Goal: Transaction & Acquisition: Purchase product/service

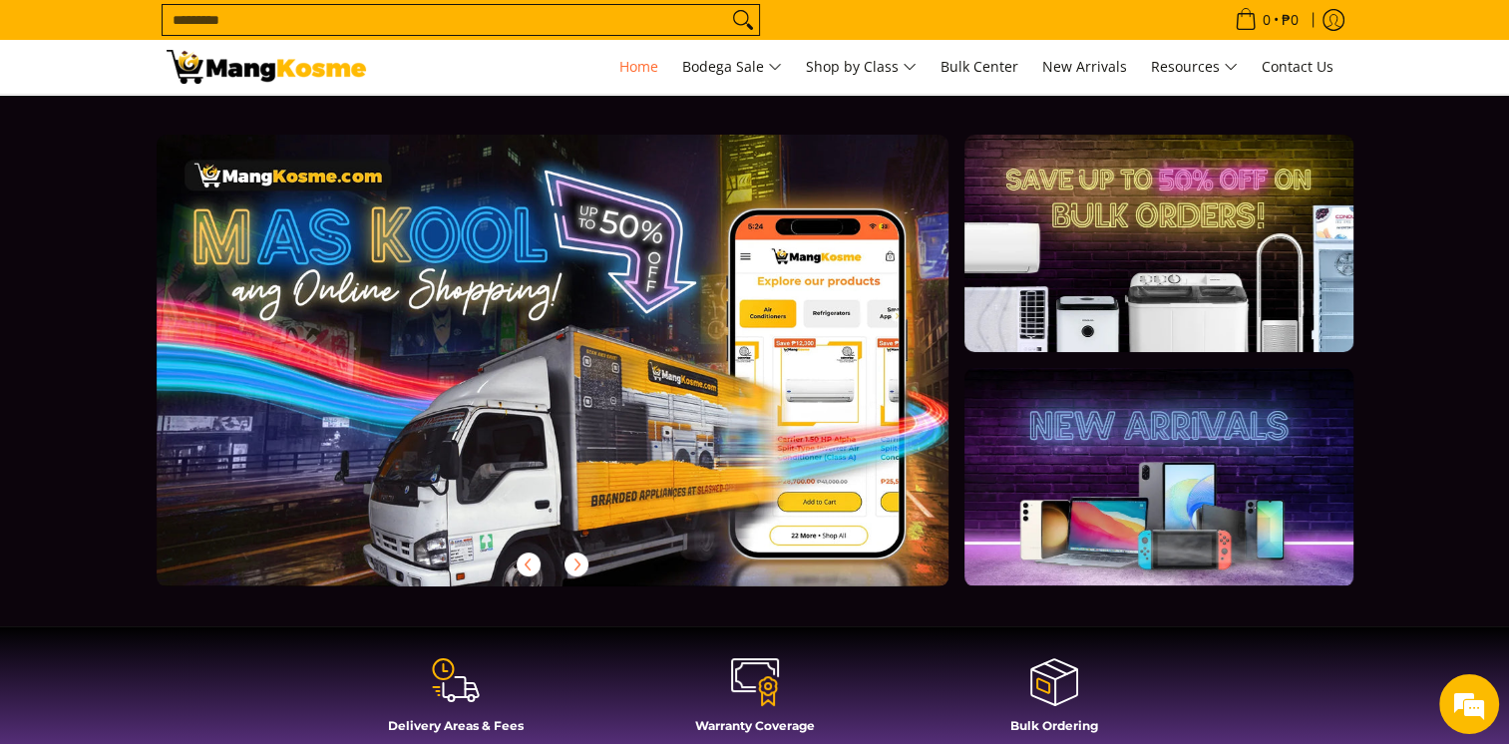
scroll to position [100, 0]
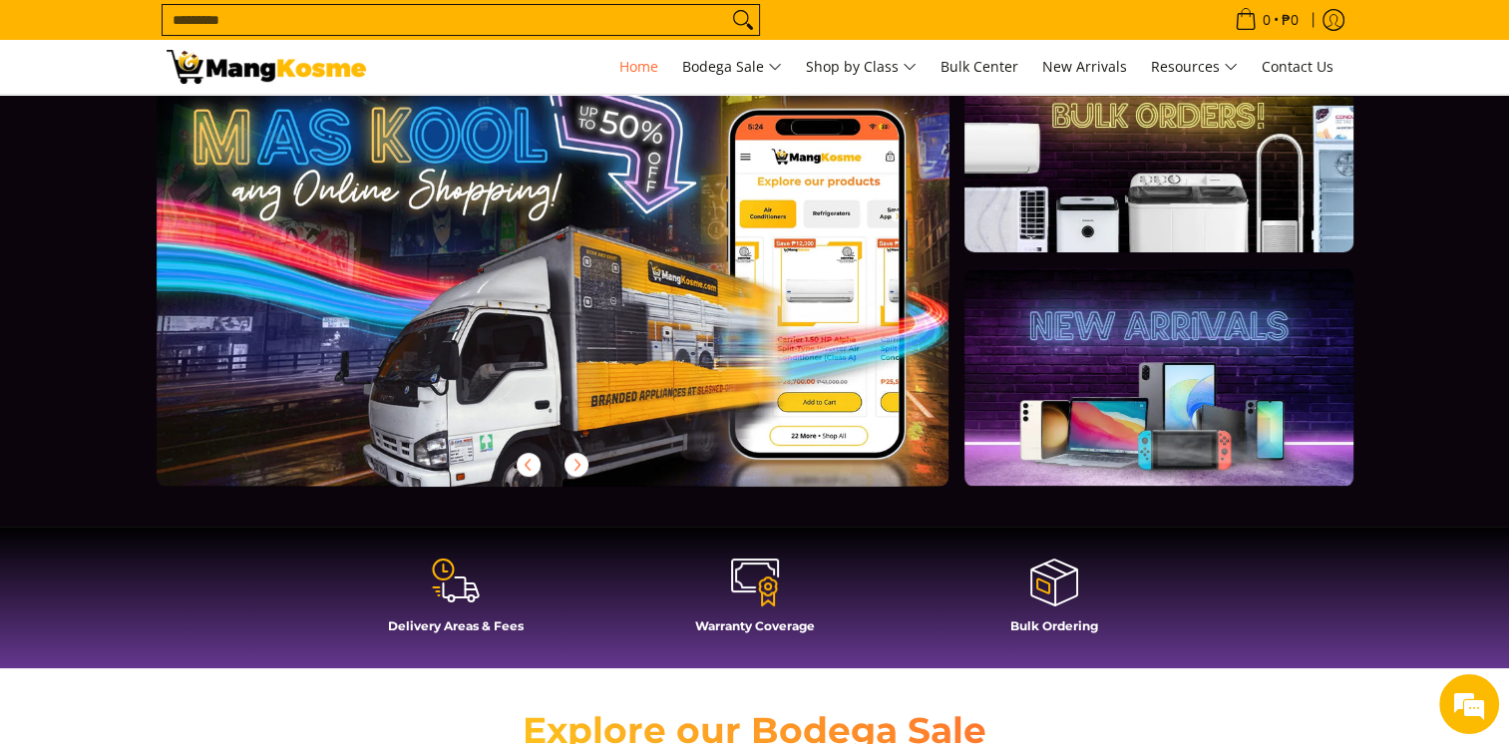
click at [432, 565] on icon at bounding box center [456, 581] width 48 height 48
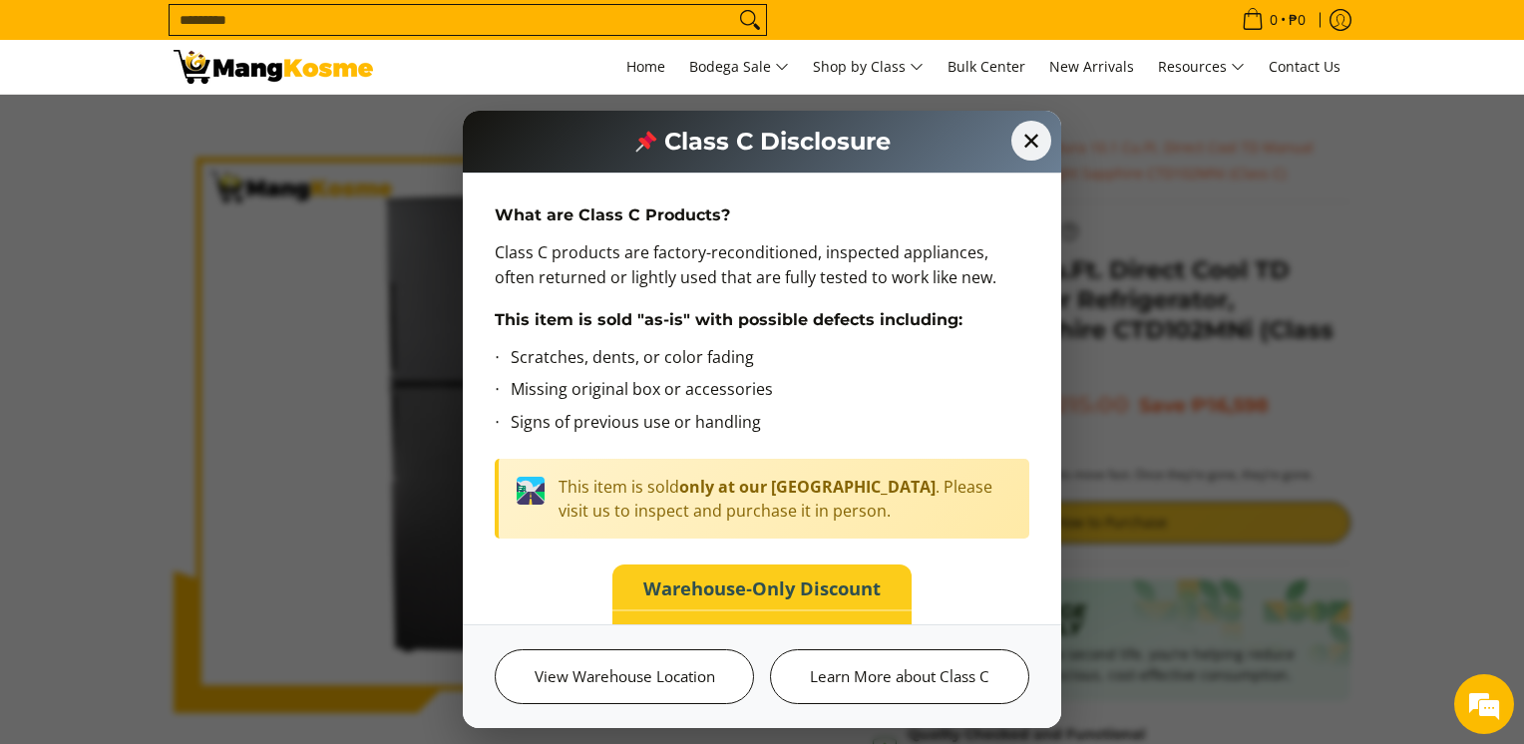
scroll to position [200, 0]
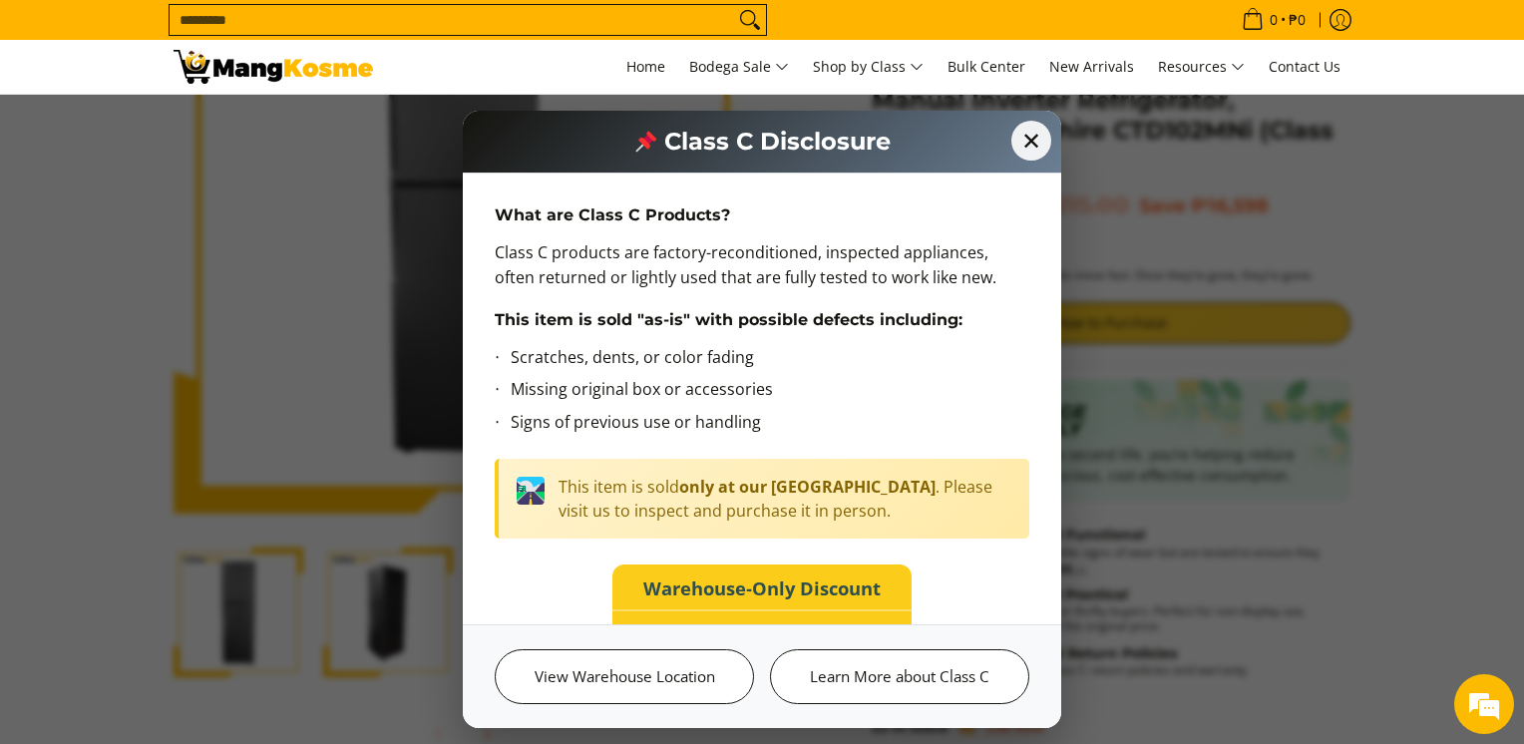
click at [245, 33] on input "Search..." at bounding box center [452, 20] width 565 height 30
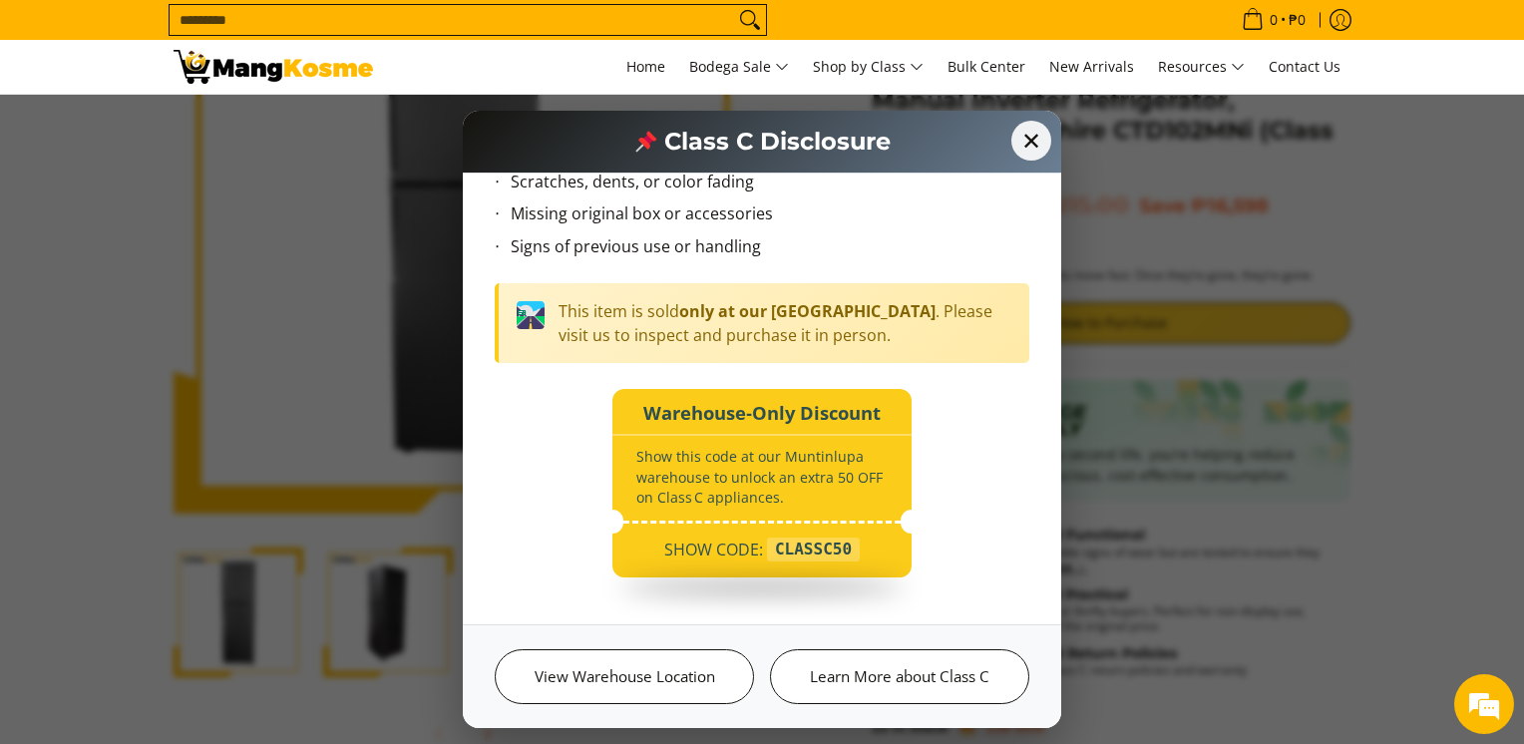
scroll to position [0, 0]
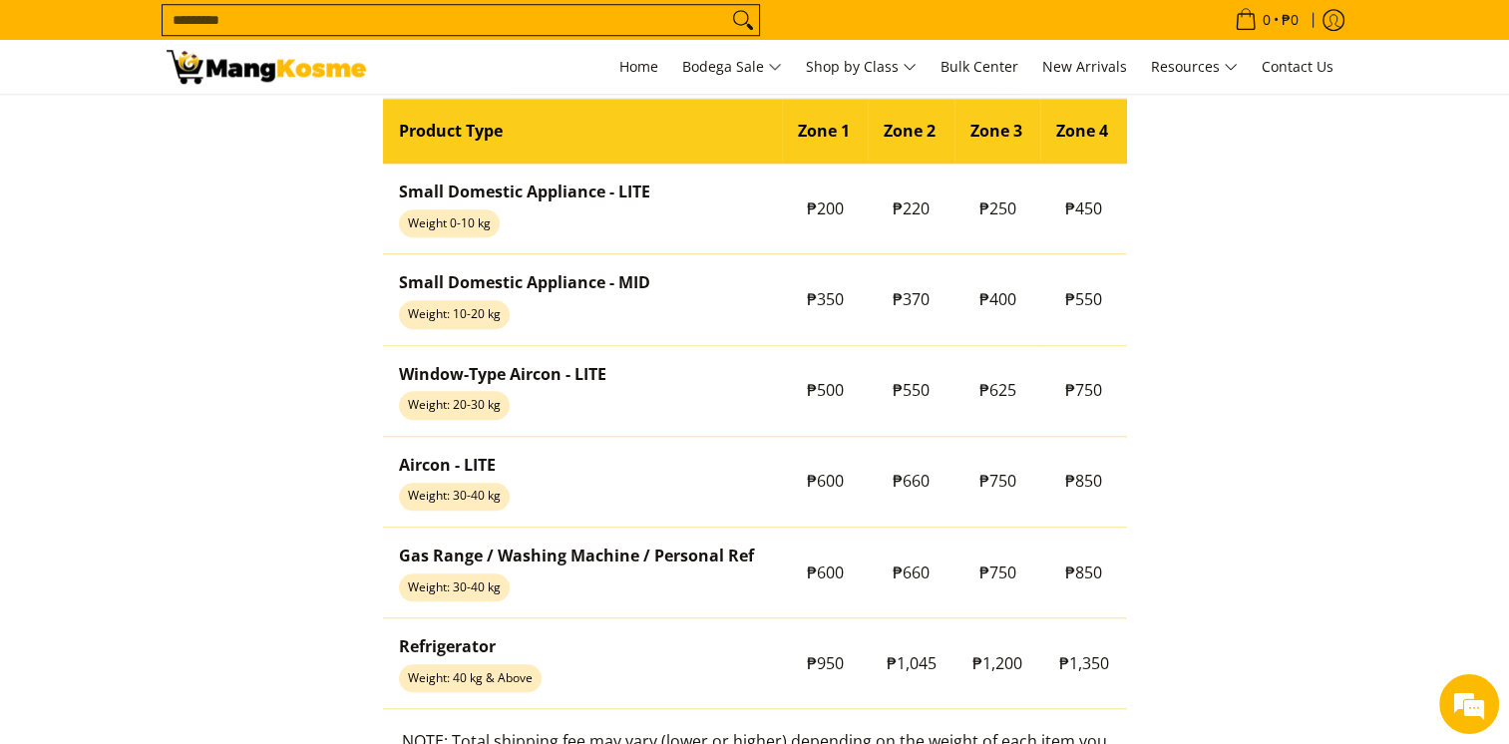
click at [246, 56] on img at bounding box center [267, 67] width 200 height 34
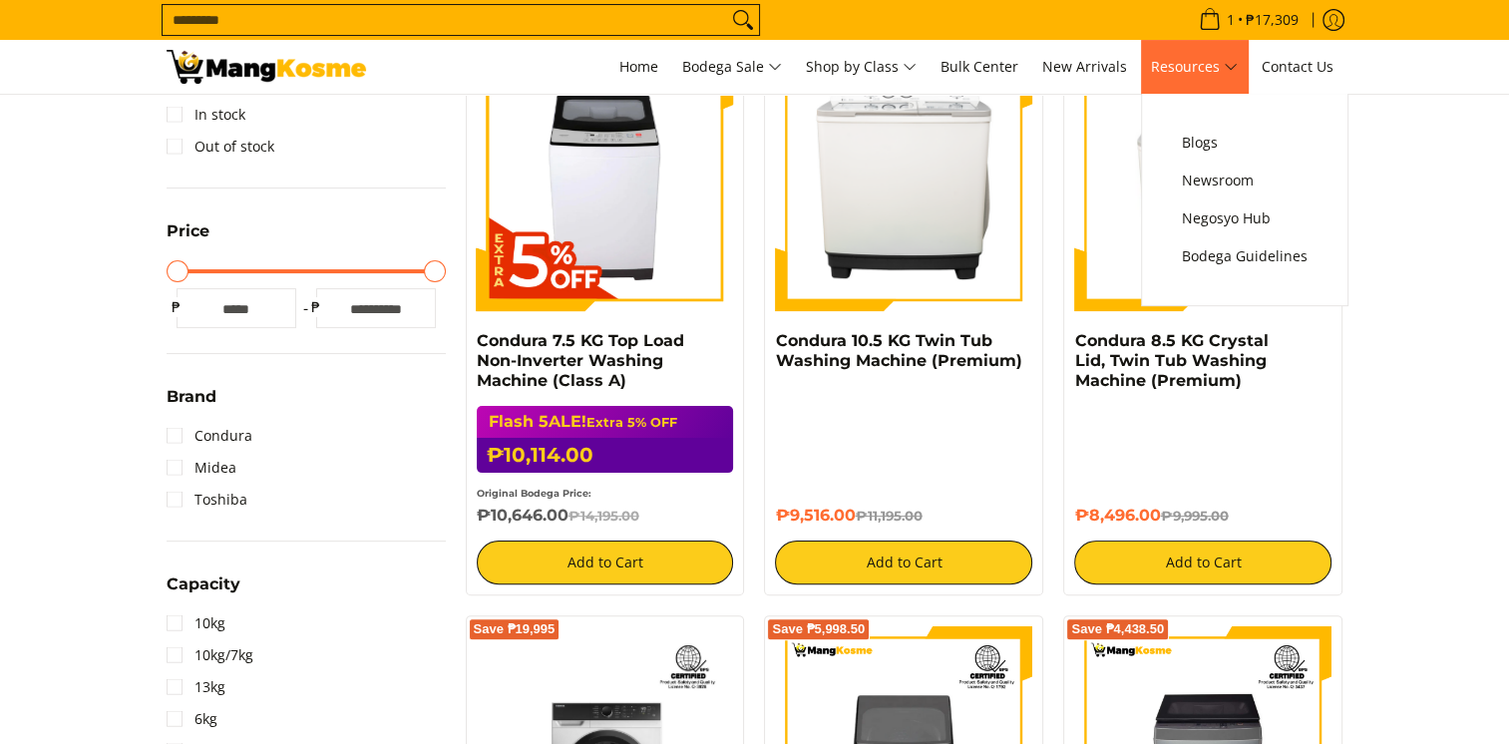
scroll to position [399, 0]
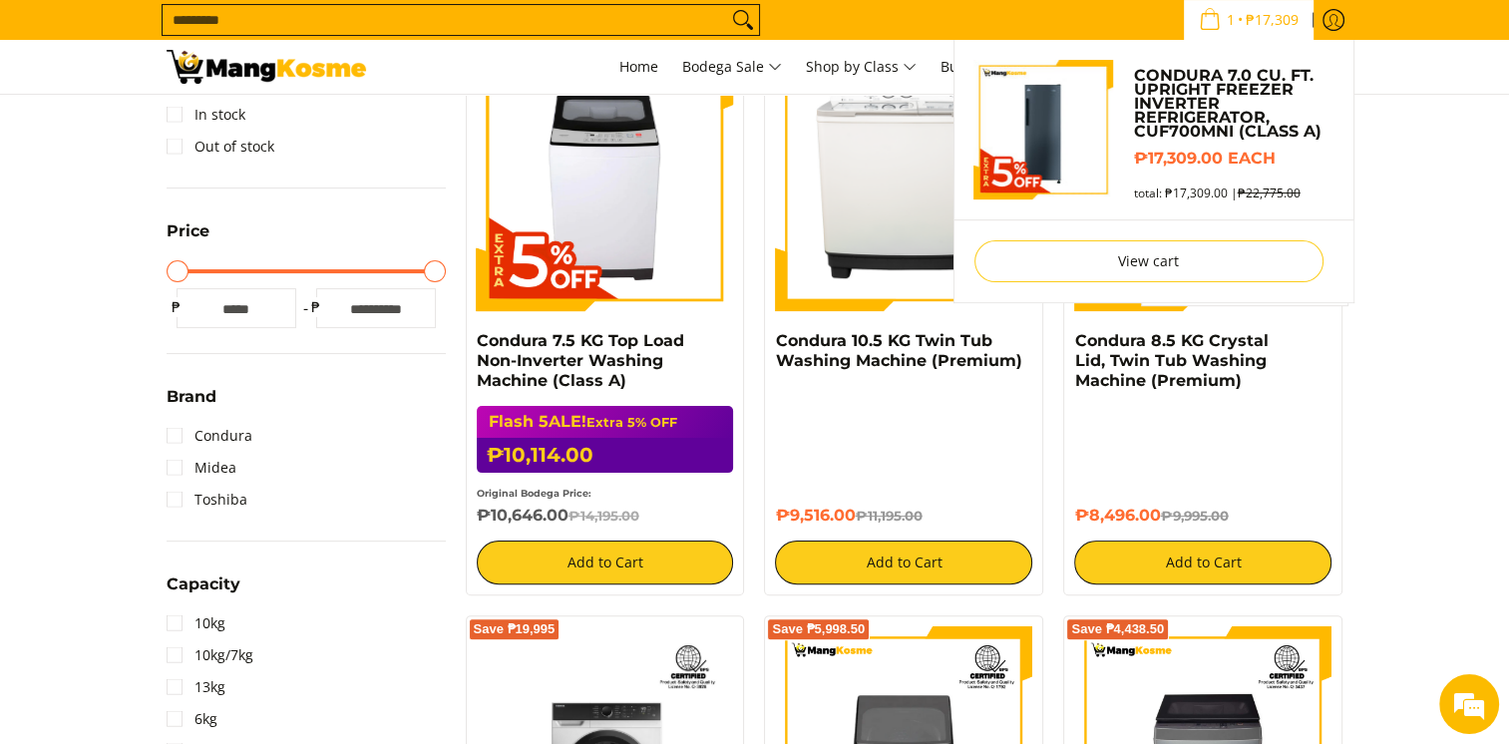
click at [1247, 25] on span "₱17,309" at bounding box center [1272, 20] width 59 height 14
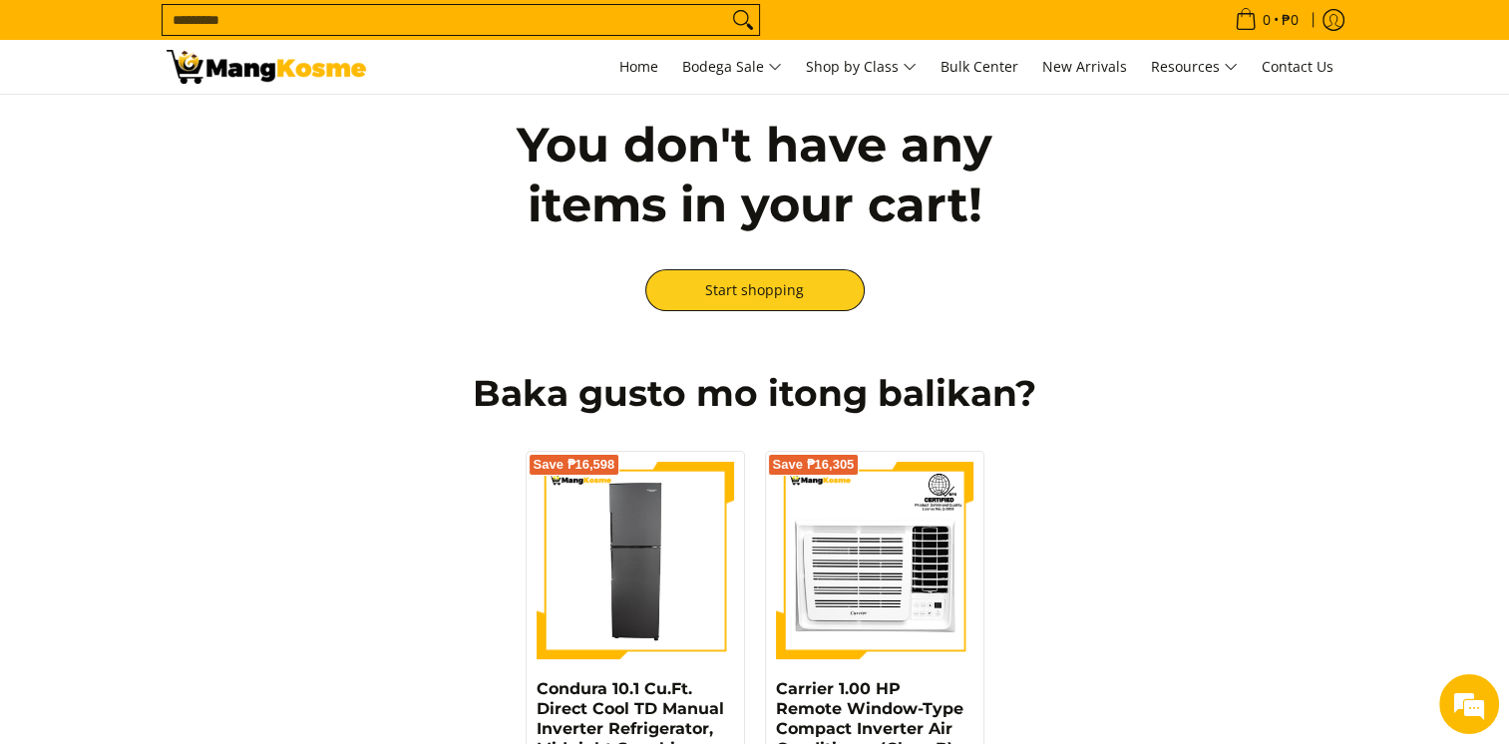
click at [519, 17] on input "Search..." at bounding box center [445, 20] width 565 height 30
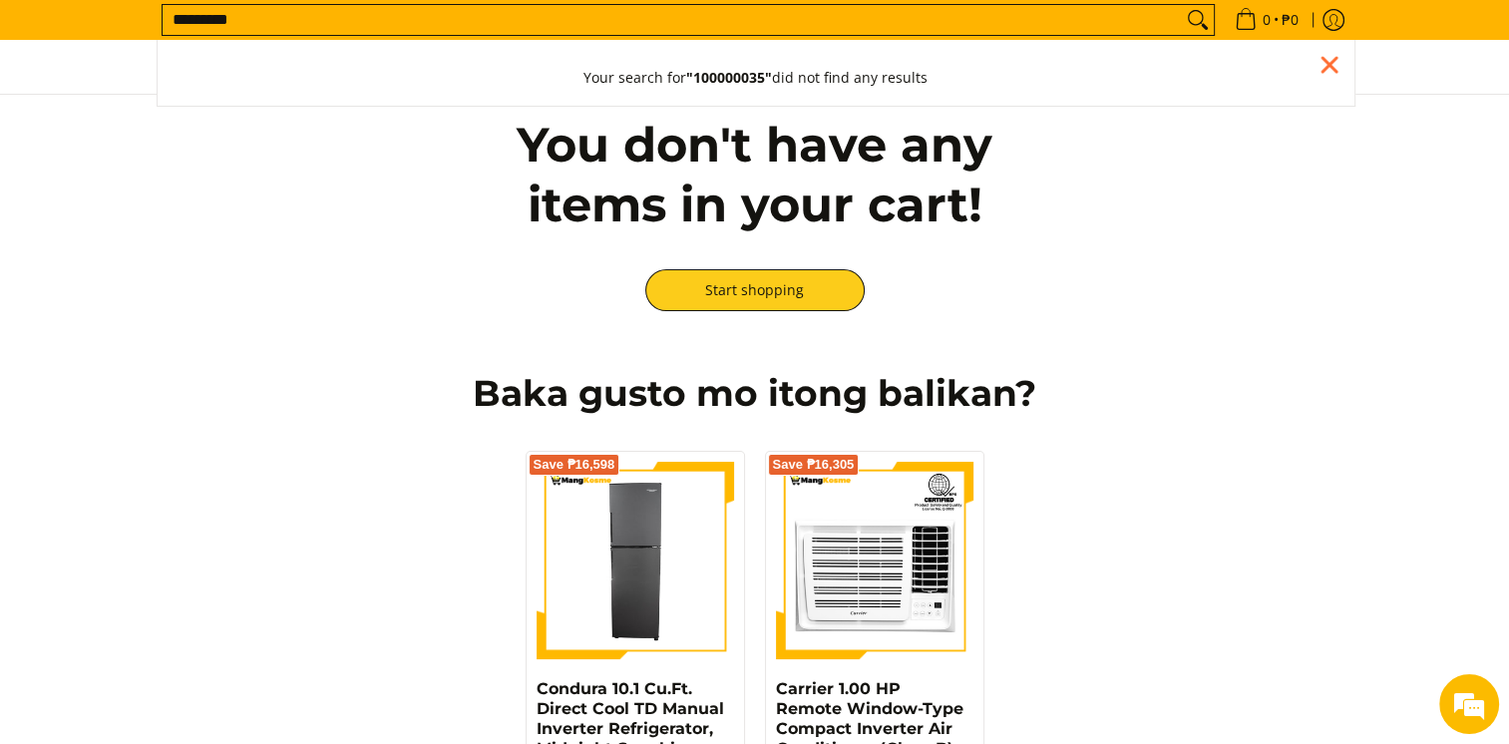
click at [200, 23] on input "*********" at bounding box center [673, 20] width 1020 height 30
type input "*********"
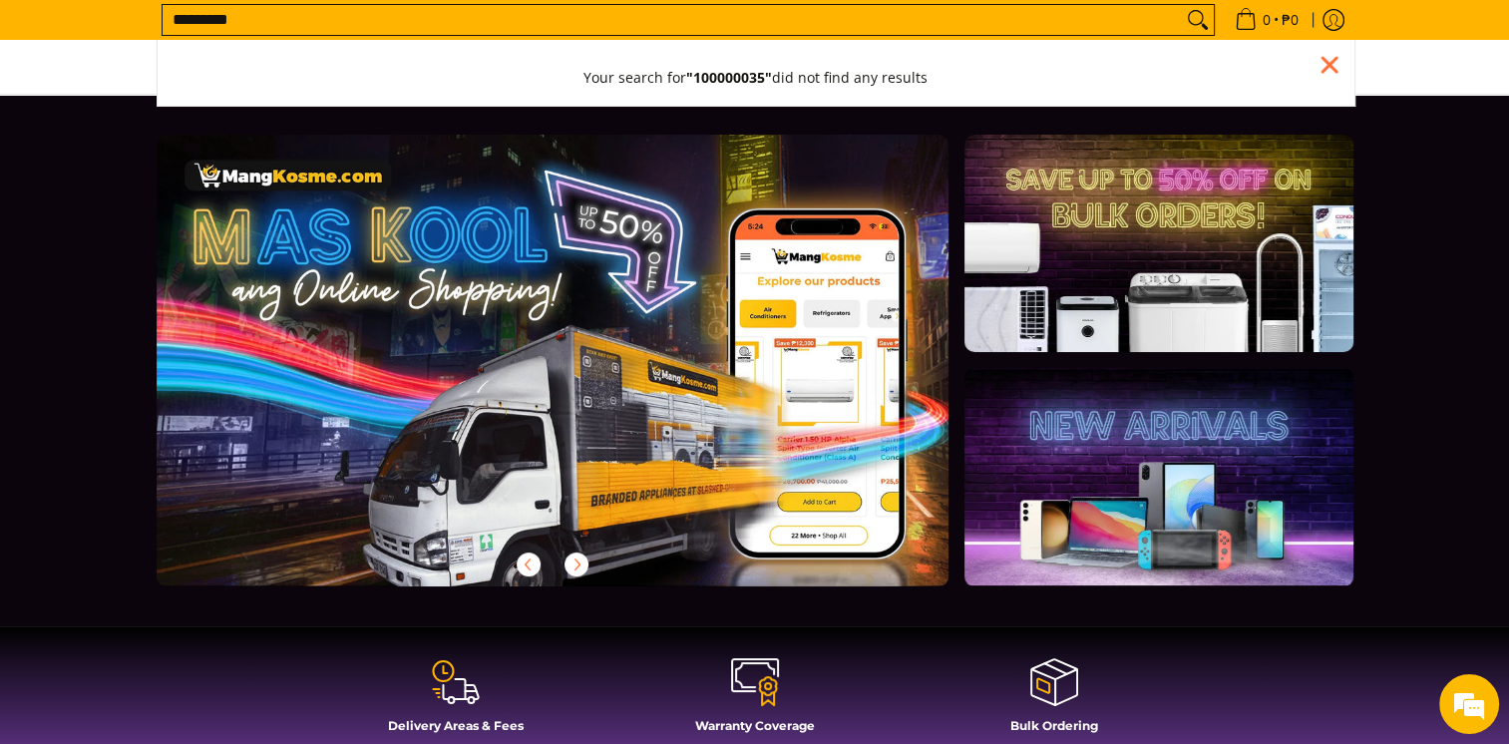
scroll to position [0, 793]
click at [216, 13] on input "*********" at bounding box center [673, 20] width 1020 height 30
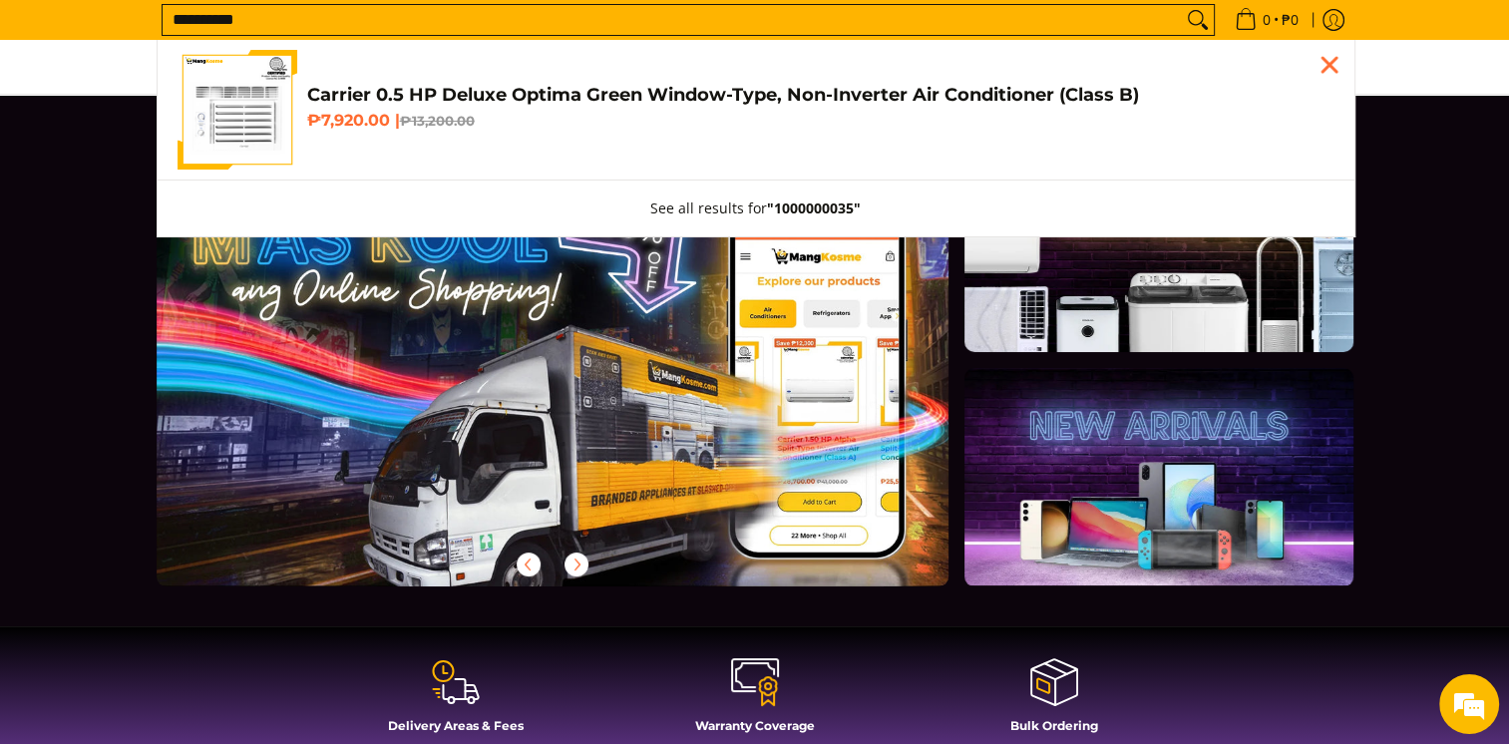
type input "**********"
click at [385, 90] on h4 "Carrier 0.5 HP Deluxe Optima Green Window-Type, Non-Inverter Air Conditioner (C…" at bounding box center [821, 95] width 1028 height 23
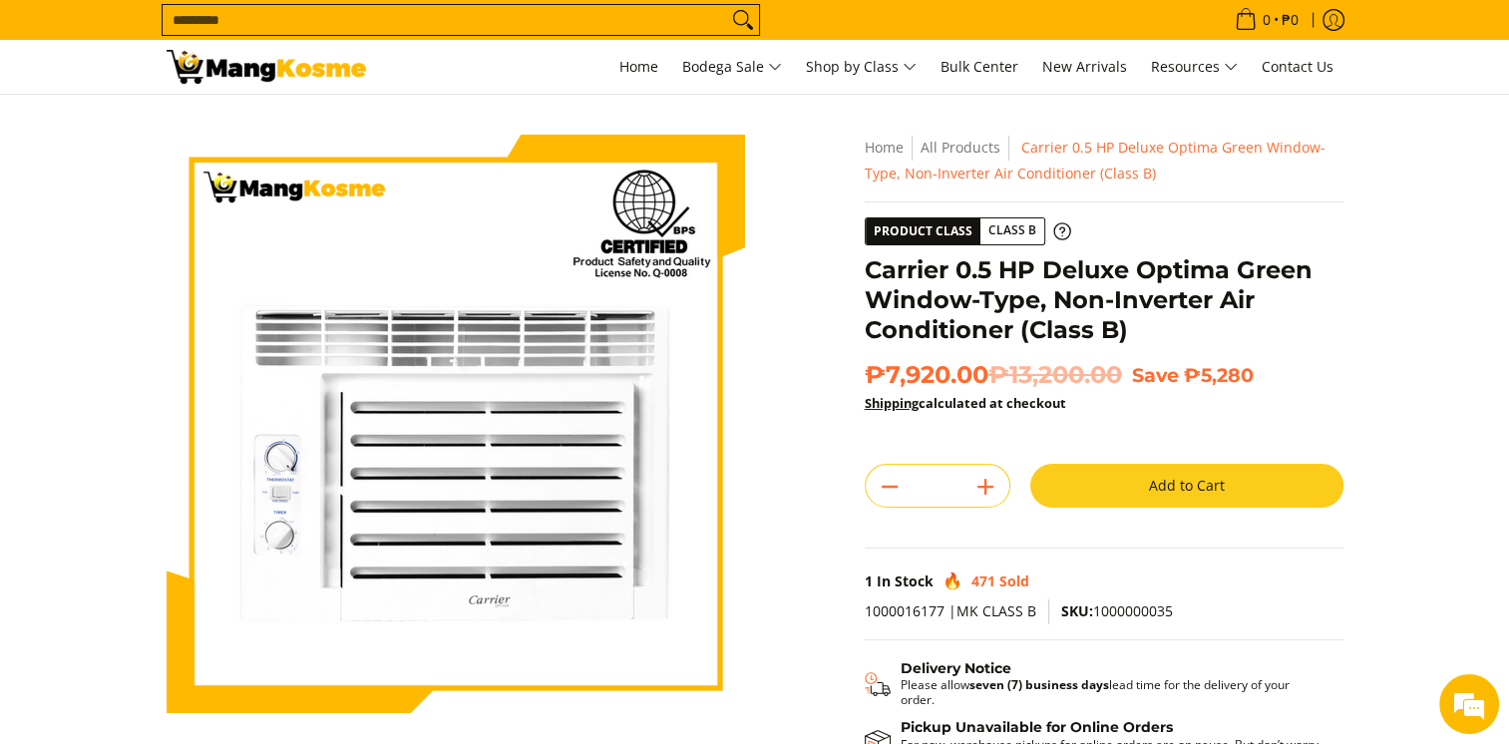
click at [1177, 483] on button "Add to Cart" at bounding box center [1187, 486] width 313 height 44
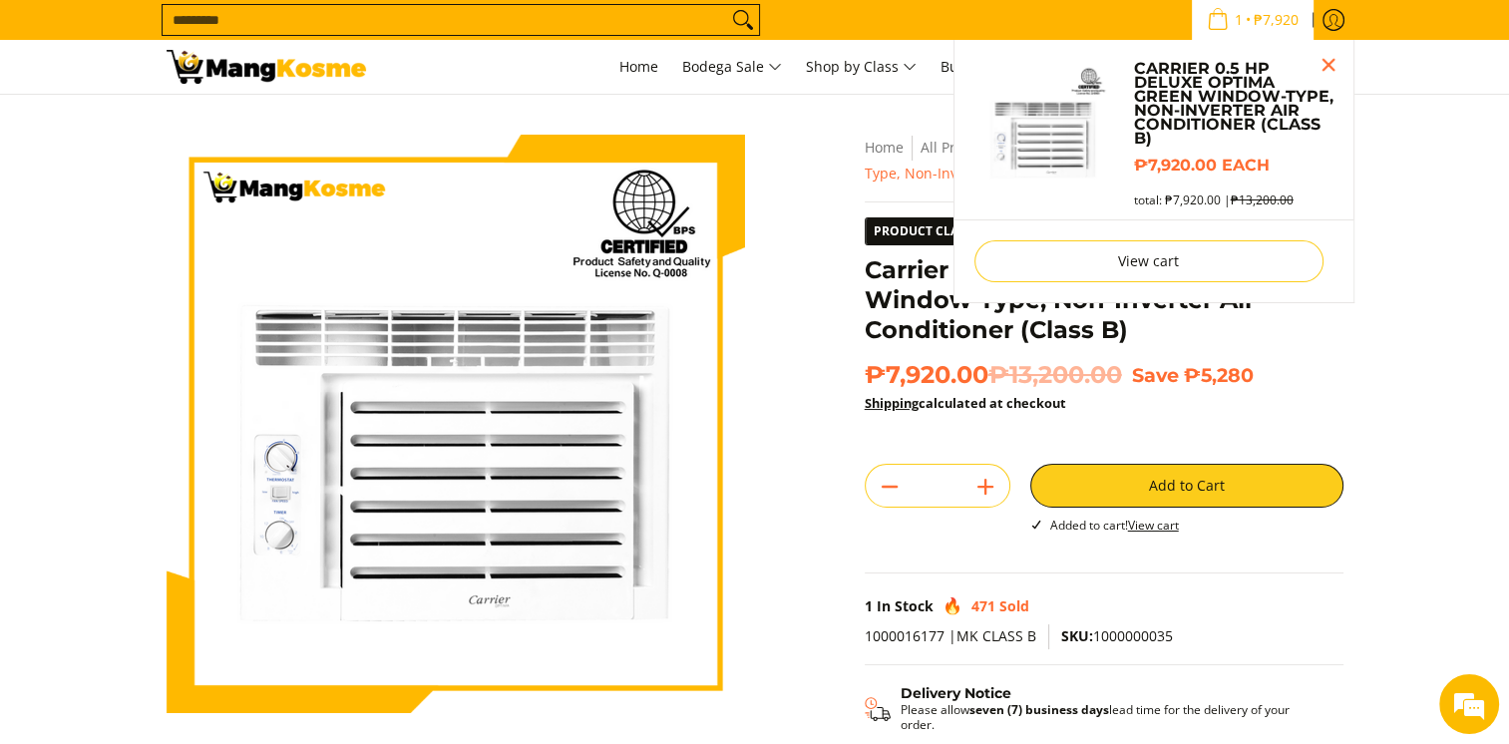
click at [1266, 13] on span "₱7,920" at bounding box center [1276, 20] width 51 height 14
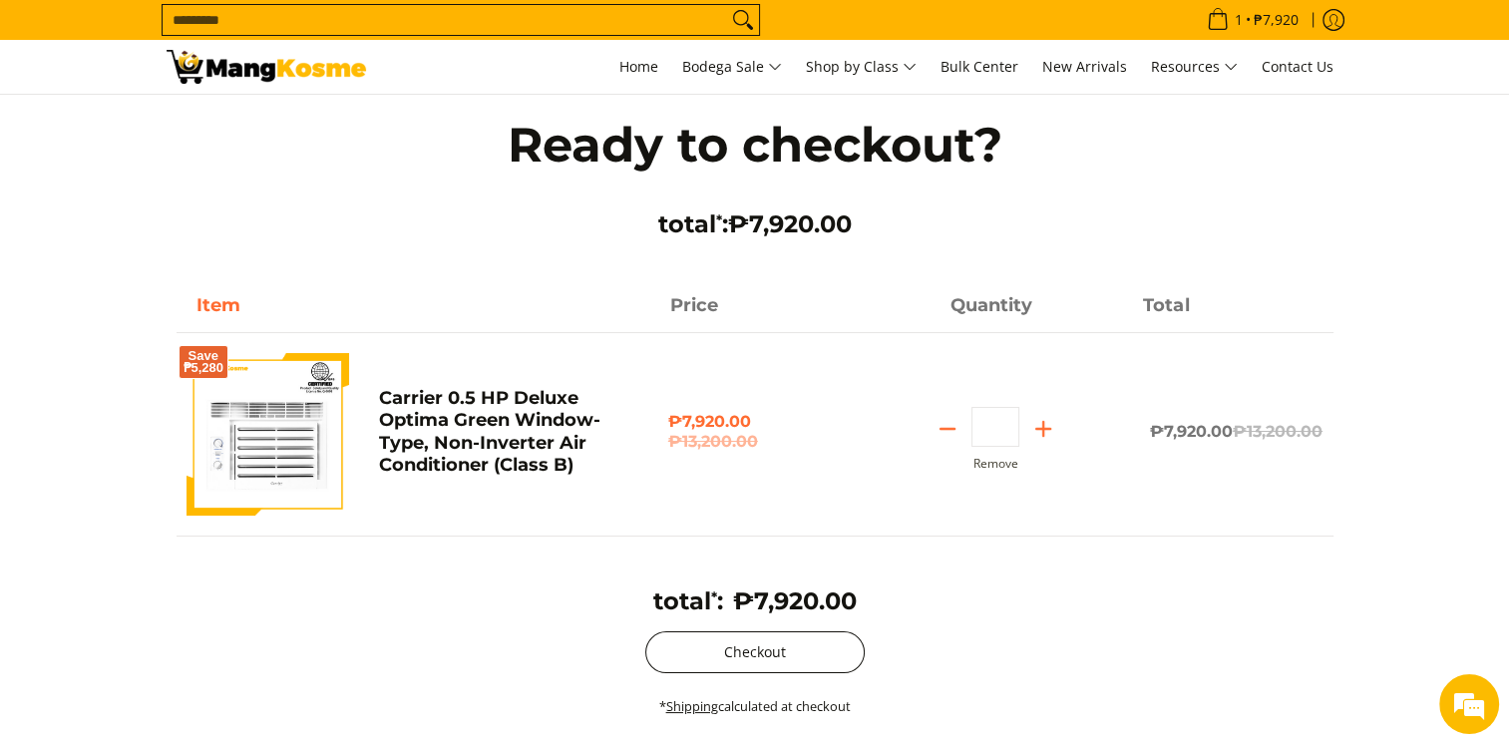
click at [723, 645] on button "Checkout" at bounding box center [754, 653] width 219 height 42
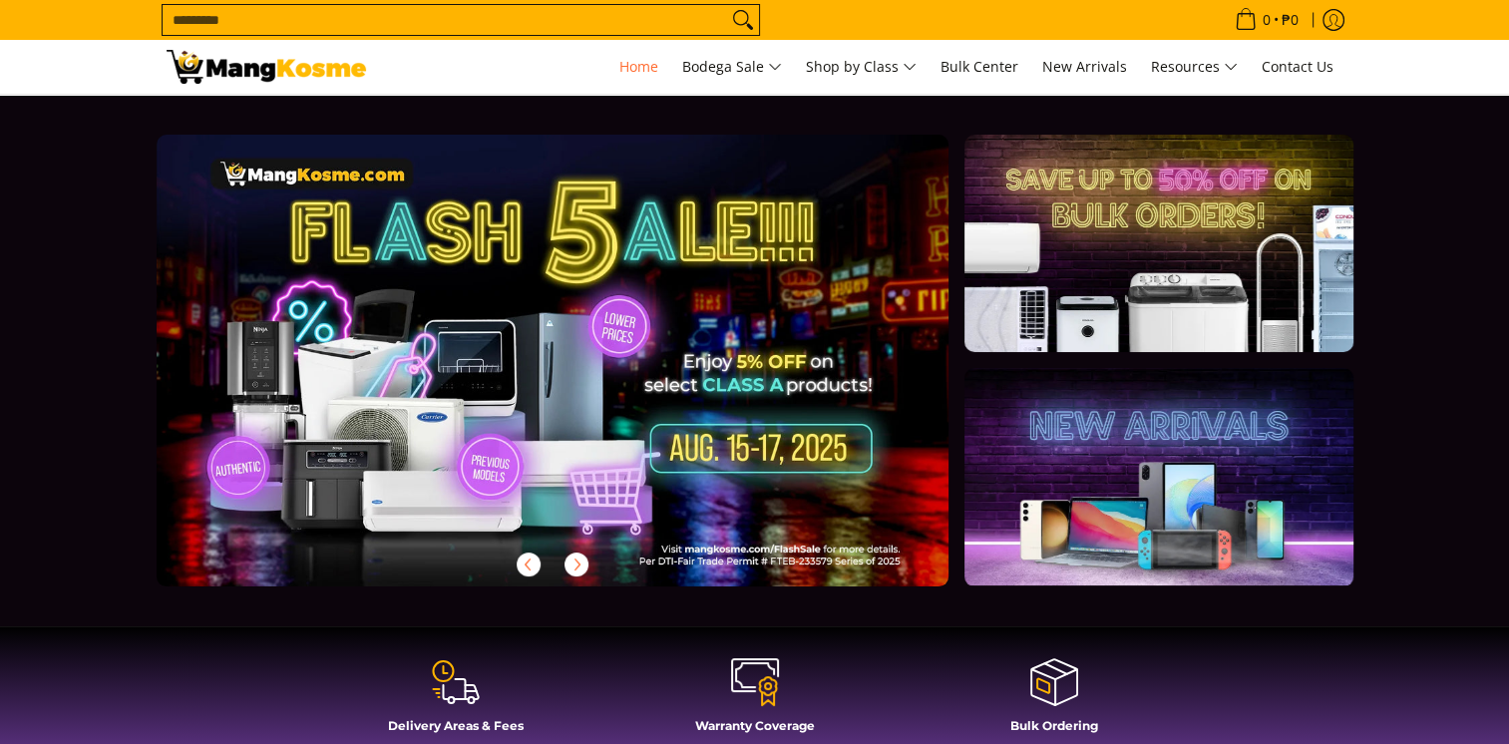
click at [448, 15] on input "Search..." at bounding box center [445, 20] width 565 height 30
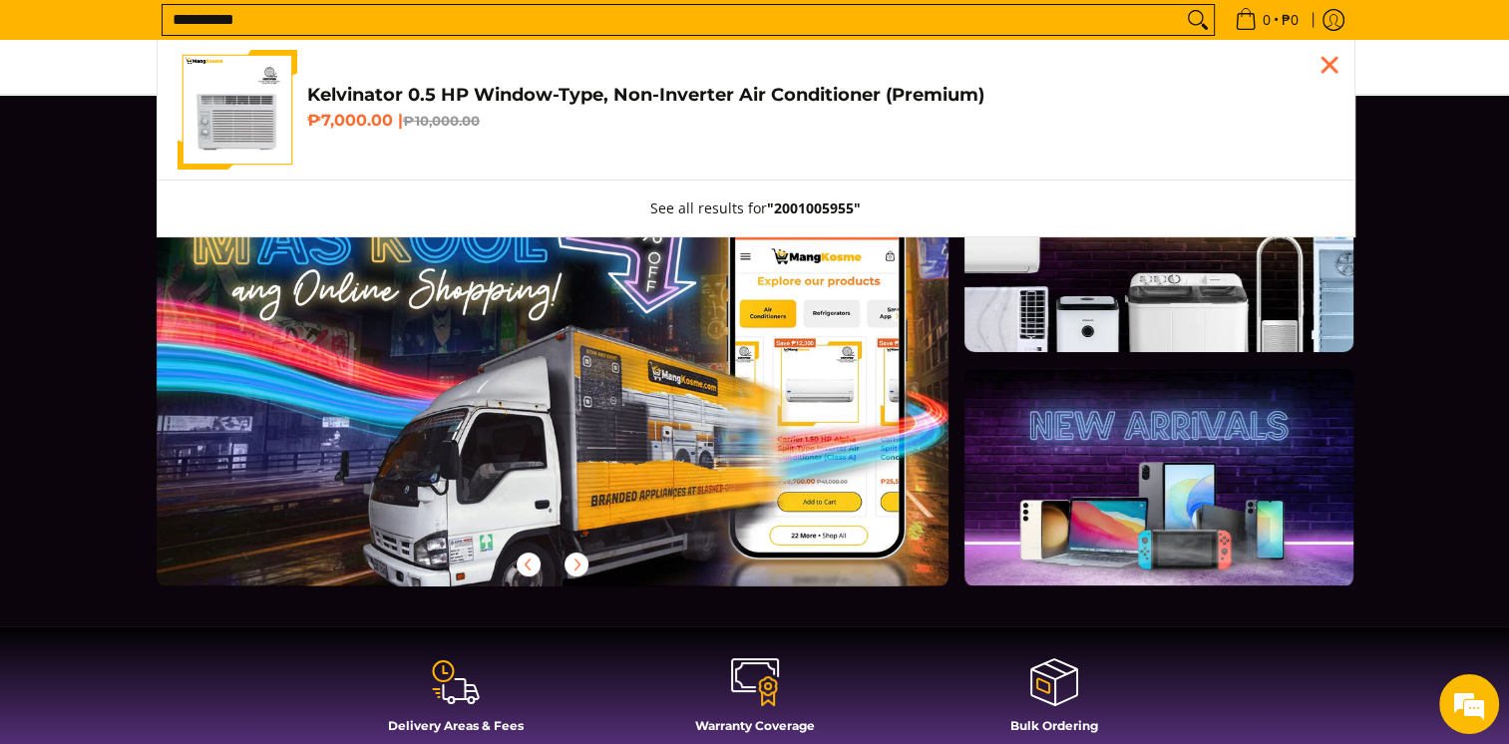
type input "**********"
click at [453, 93] on h4 "Kelvinator 0.5 HP Window-Type, Non-Inverter Air Conditioner (Premium)" at bounding box center [821, 95] width 1028 height 23
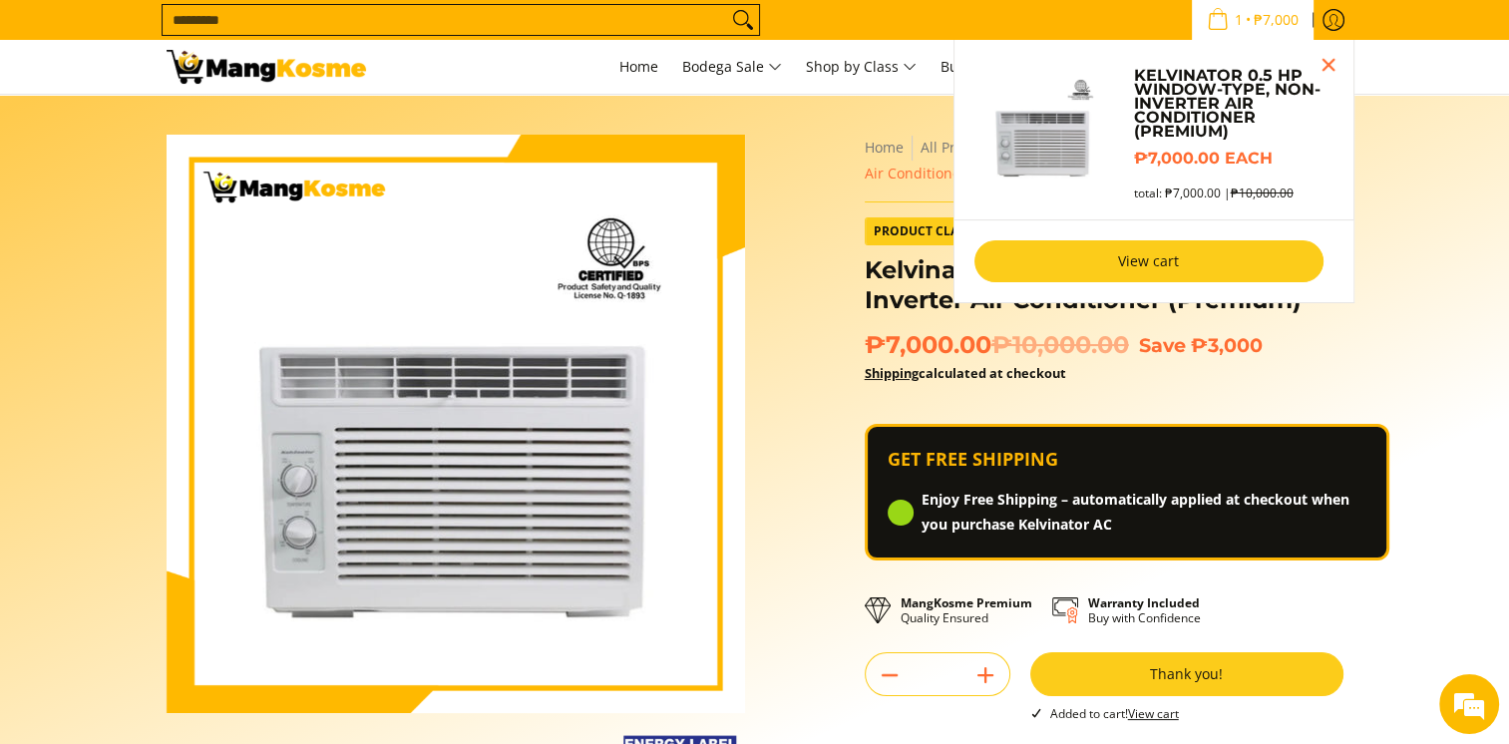
click at [1169, 256] on link "View cart" at bounding box center [1149, 261] width 349 height 42
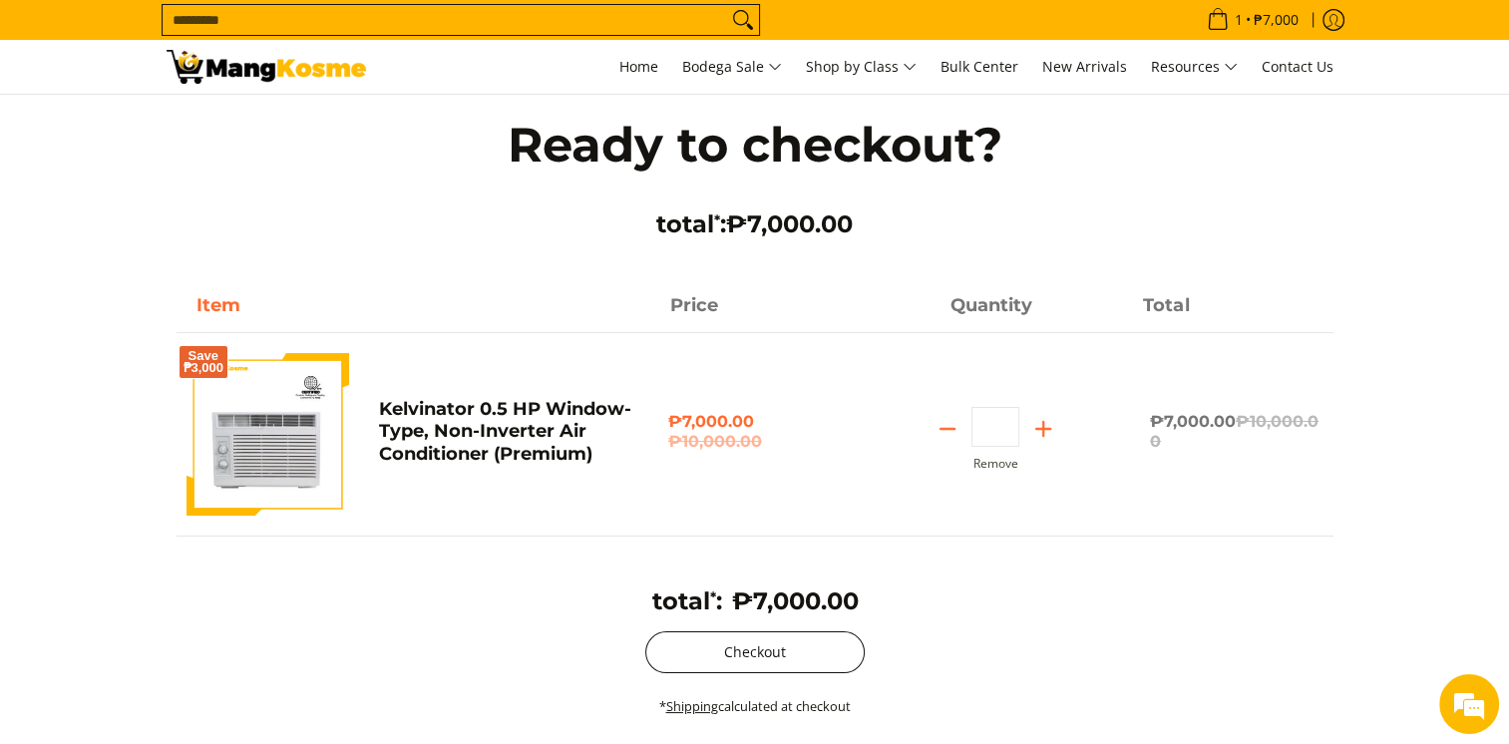
click at [785, 639] on button "Checkout" at bounding box center [754, 653] width 219 height 42
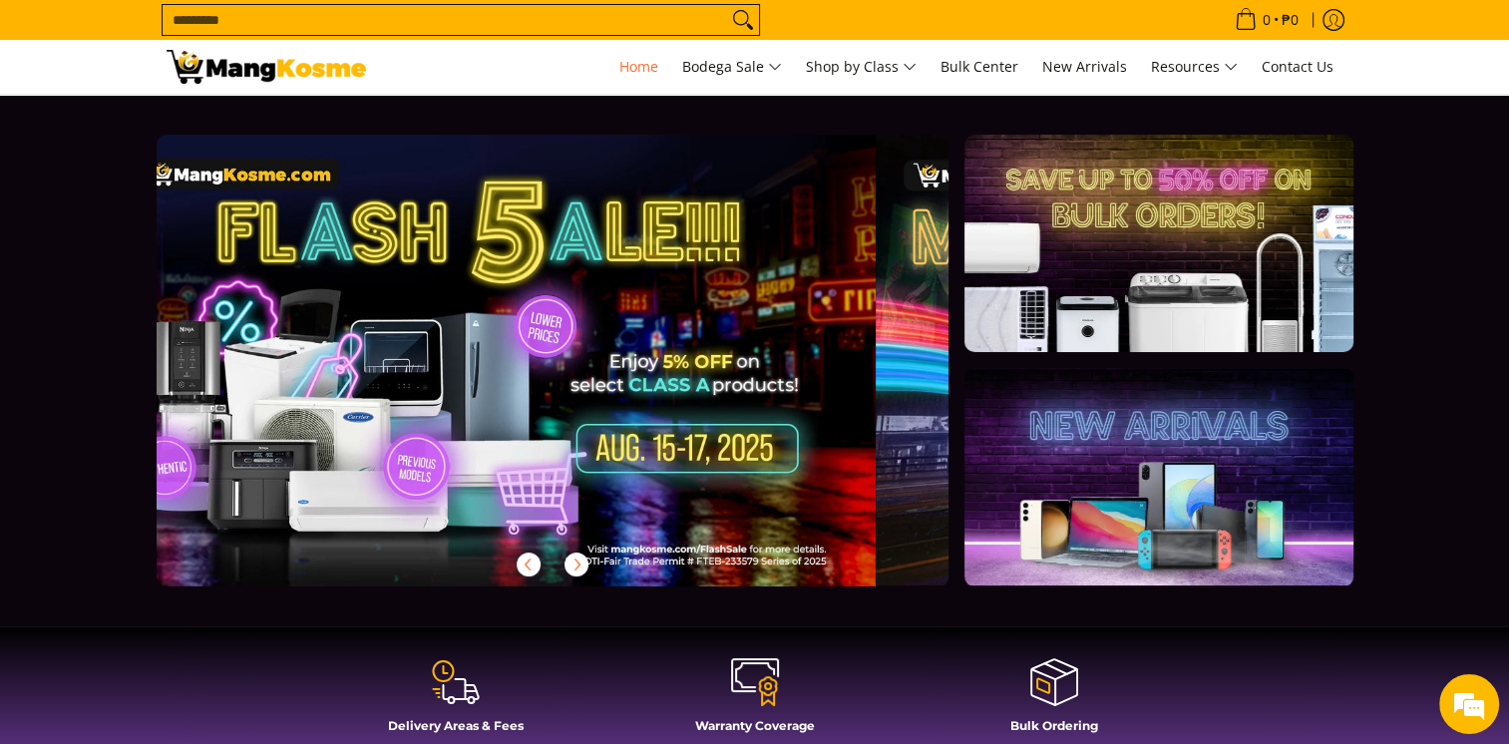
scroll to position [0, 12]
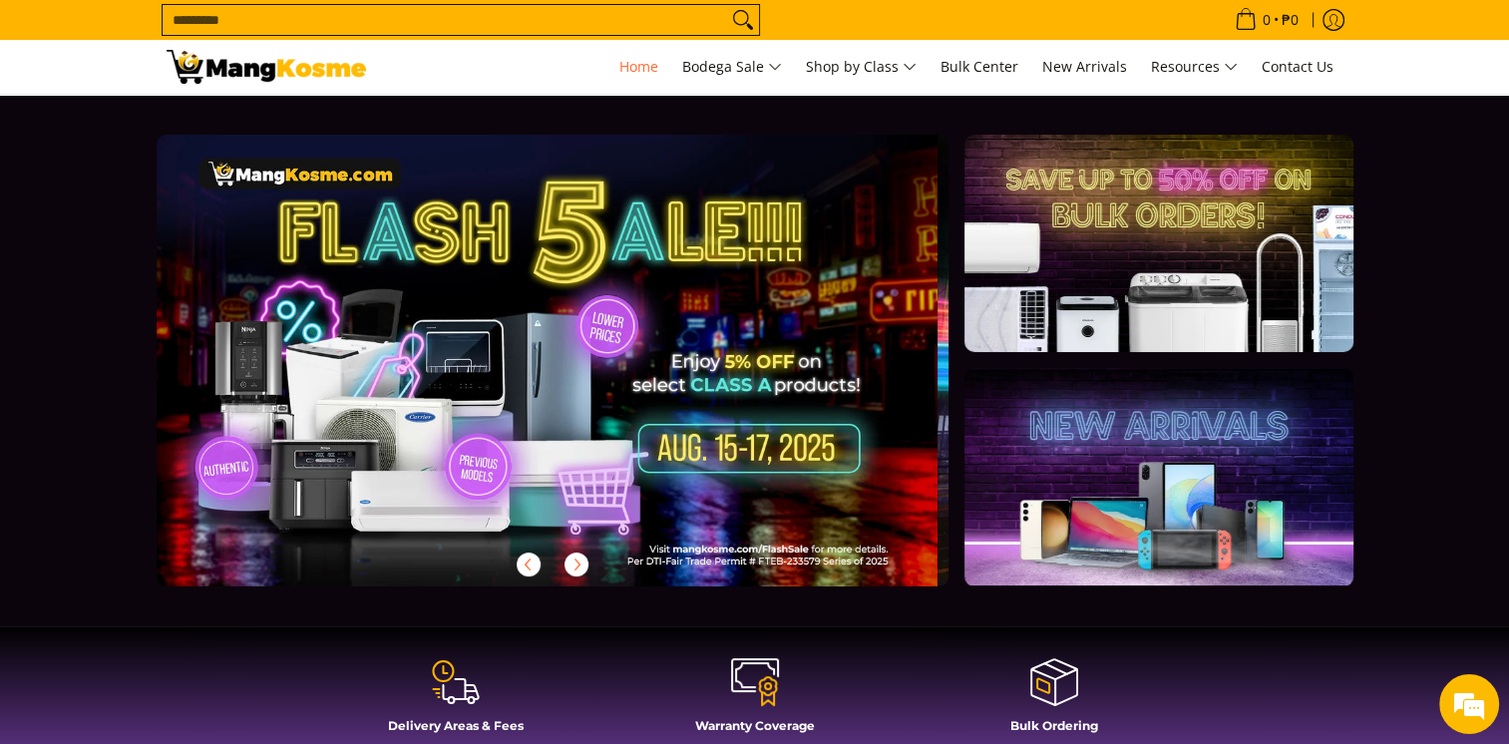
click at [227, 24] on input "Search..." at bounding box center [445, 20] width 565 height 30
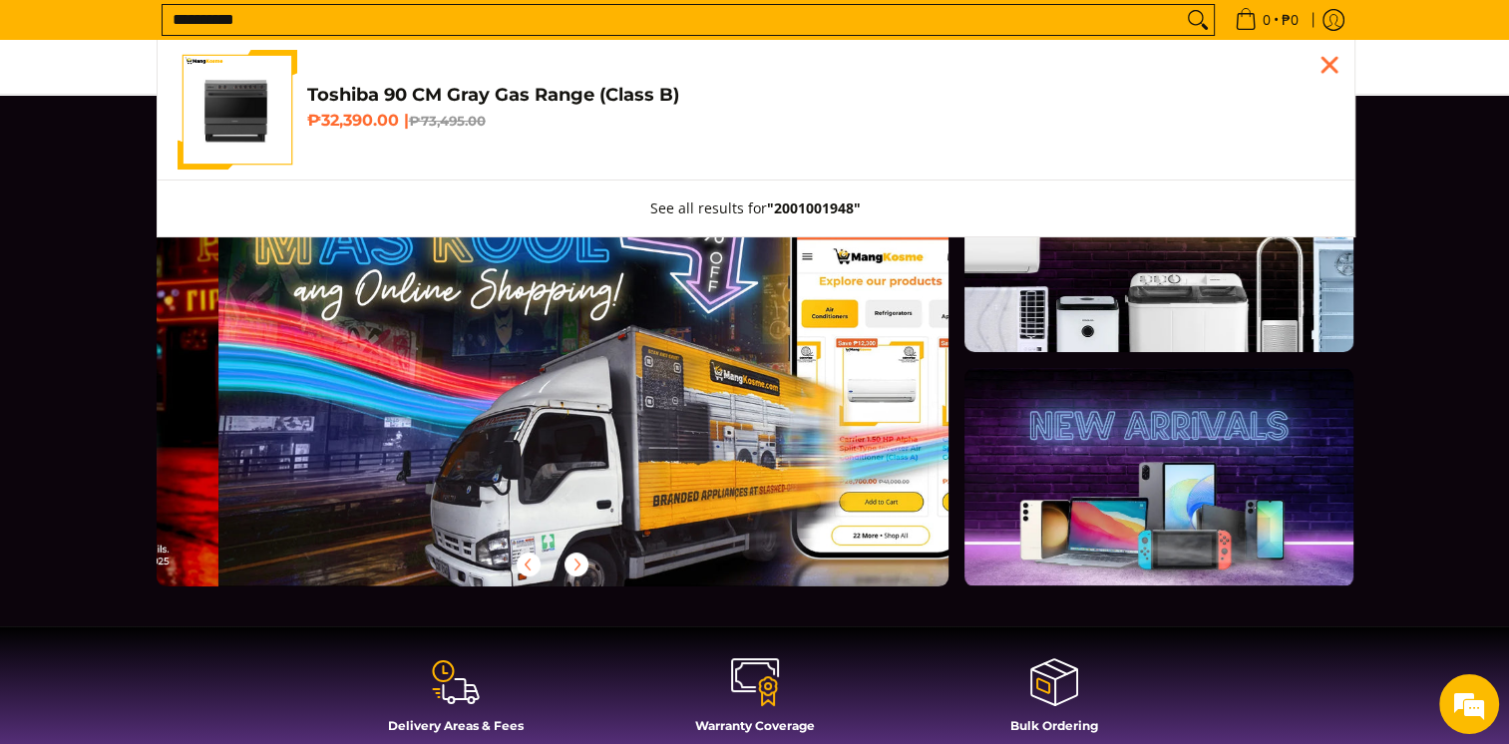
scroll to position [0, 793]
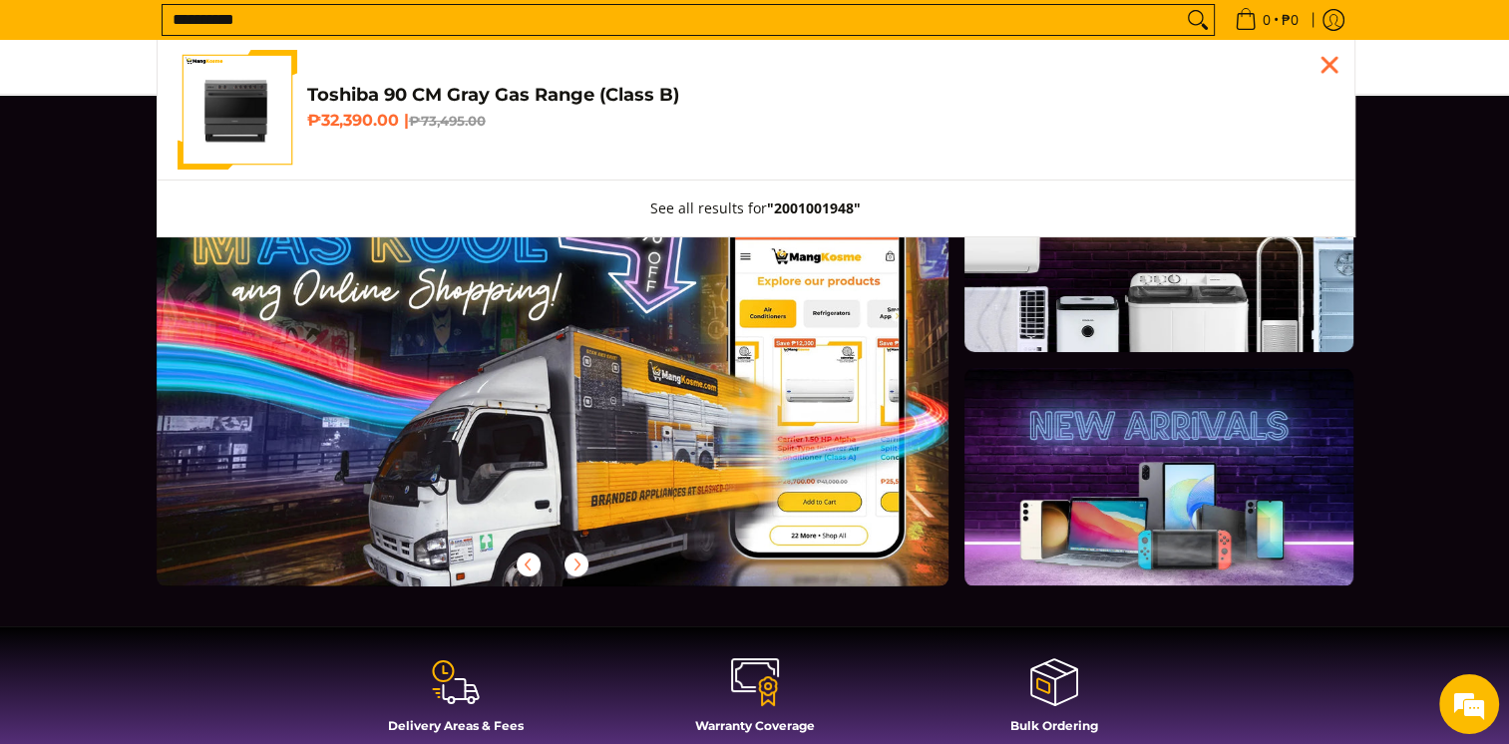
type input "**********"
click at [386, 88] on h4 "Toshiba 90 CM Gray Gas Range (Class B)" at bounding box center [821, 95] width 1028 height 23
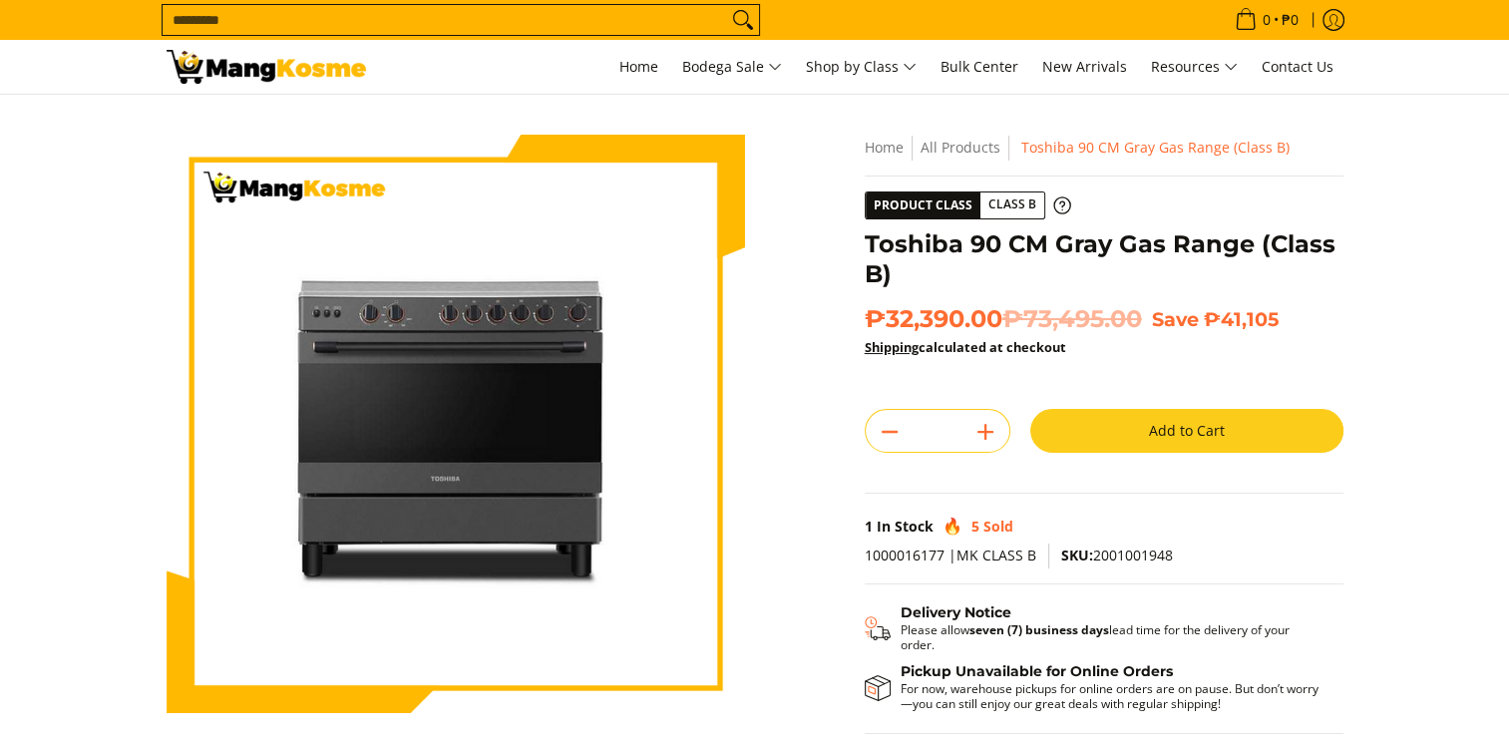
click at [1086, 440] on button "Add to Cart" at bounding box center [1187, 431] width 313 height 44
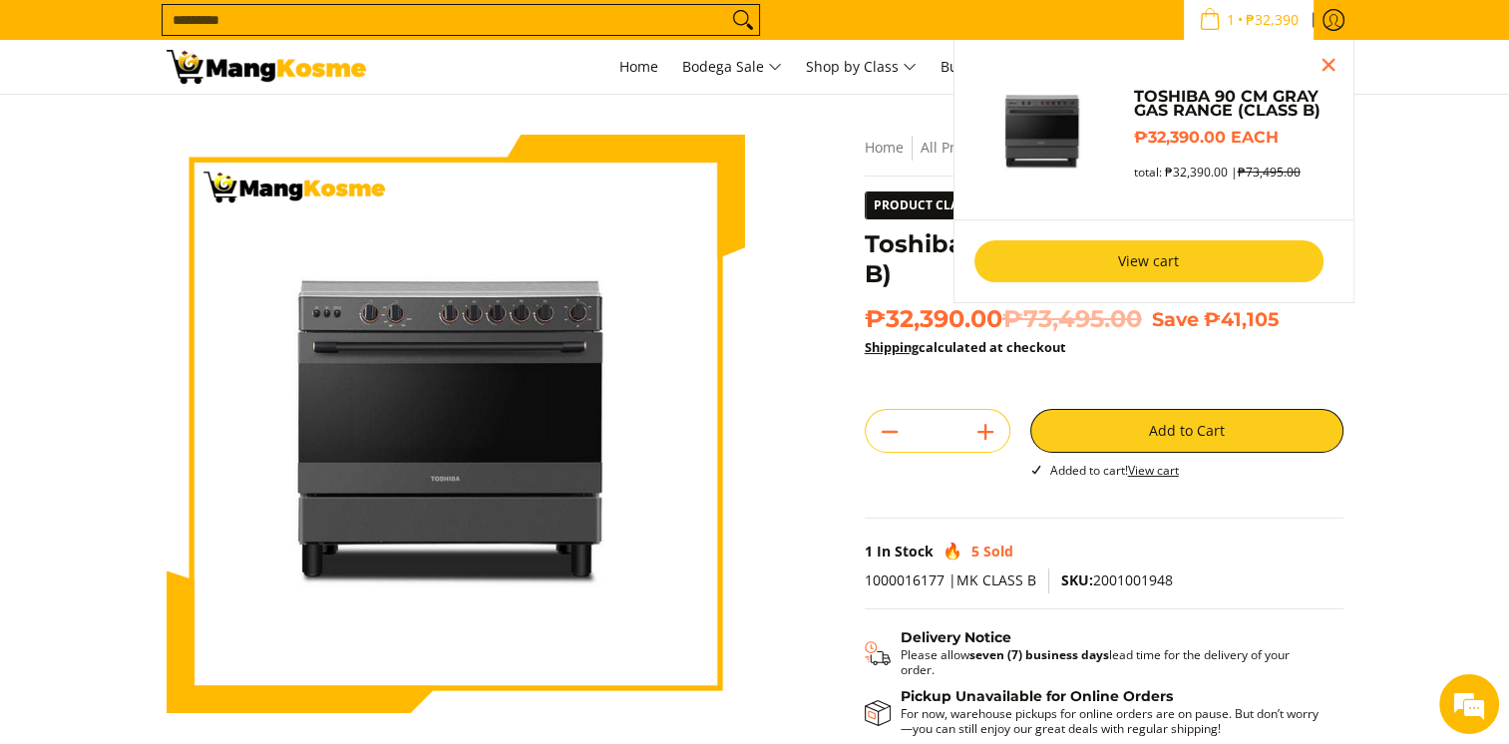
click at [1166, 264] on link "View cart" at bounding box center [1149, 261] width 349 height 42
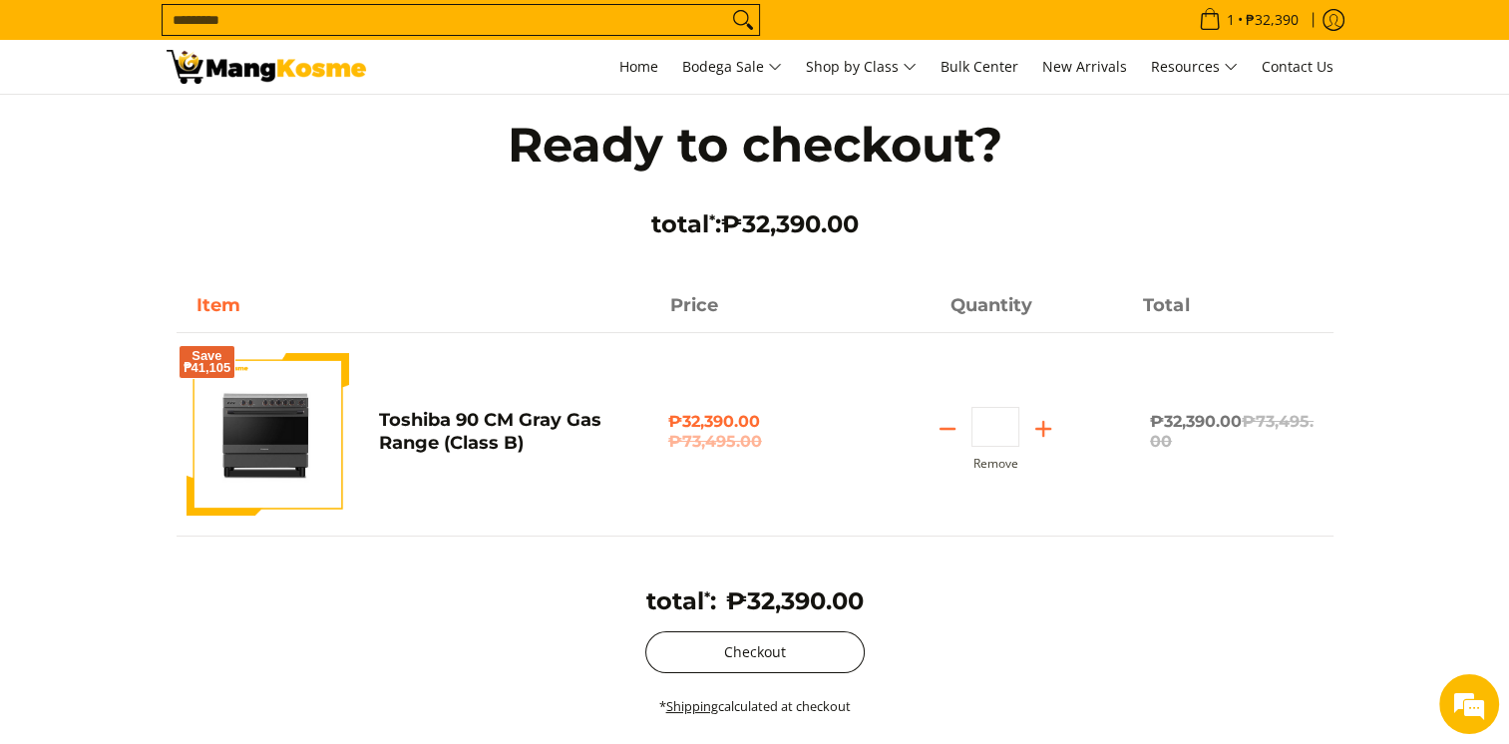
click at [746, 654] on button "Checkout" at bounding box center [754, 653] width 219 height 42
